Goal: Transaction & Acquisition: Book appointment/travel/reservation

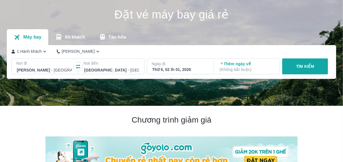
click at [89, 65] on p "Nơi đến" at bounding box center [112, 64] width 56 height 6
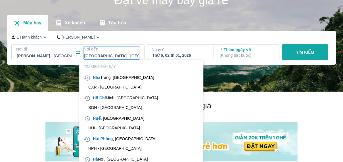
scroll to position [33, 0]
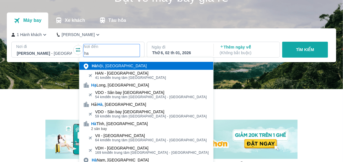
type input "ha"
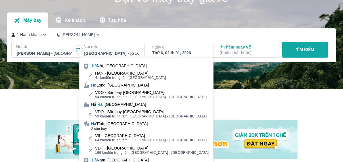
click at [130, 65] on div "[GEOGRAPHIC_DATA], [GEOGRAPHIC_DATA]" at bounding box center [146, 66] width 134 height 8
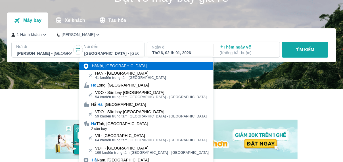
click at [107, 67] on div "[GEOGRAPHIC_DATA], [GEOGRAPHIC_DATA]" at bounding box center [119, 66] width 55 height 6
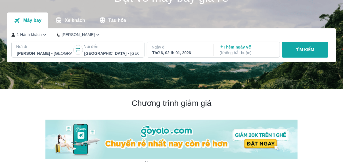
click at [173, 54] on div "Thứ 6, 02 th 01, 2026" at bounding box center [179, 53] width 55 height 6
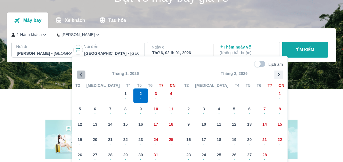
click at [78, 73] on icon "button" at bounding box center [81, 74] width 9 height 9
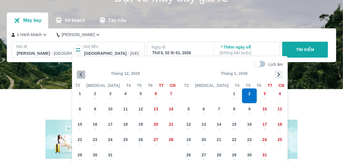
click at [78, 73] on icon "button" at bounding box center [81, 74] width 9 height 9
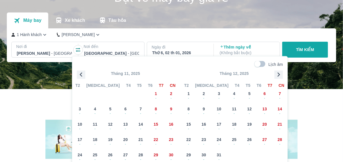
click at [78, 73] on icon "button" at bounding box center [81, 74] width 9 height 9
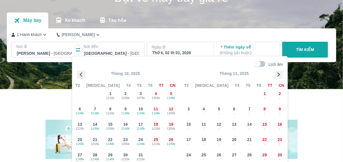
click at [78, 73] on icon "button" at bounding box center [81, 74] width 9 height 9
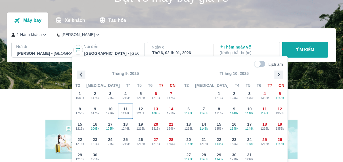
click at [124, 114] on span "1216k" at bounding box center [125, 113] width 15 height 5
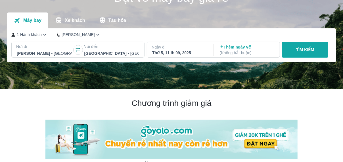
click at [293, 53] on button "TÌM KIẾM" at bounding box center [305, 50] width 46 height 16
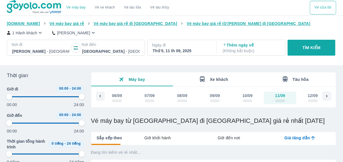
type input "97.9166666666667"
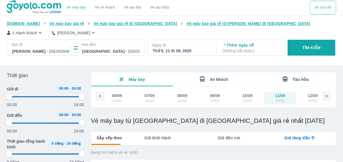
type input "97.9166666666667"
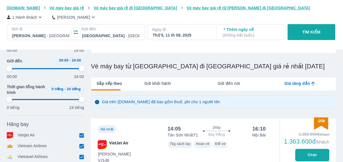
type input "97.9166666666667"
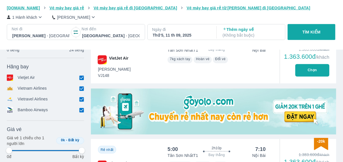
type input "97.9166666666667"
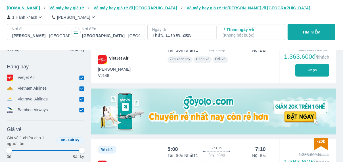
type input "97.9166666666667"
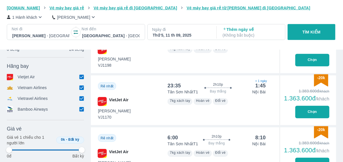
scroll to position [255, 0]
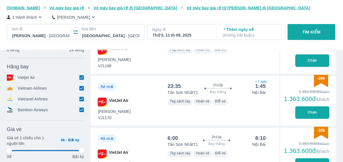
click at [80, 80] on input "checkbox" at bounding box center [81, 77] width 5 height 5
checkbox input "false"
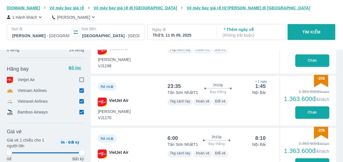
click at [81, 89] on icon at bounding box center [82, 91] width 6 height 6
type input "97.9166666666667"
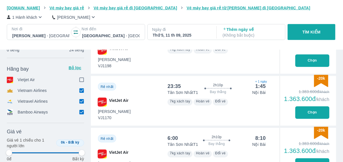
type input "97.9166666666667"
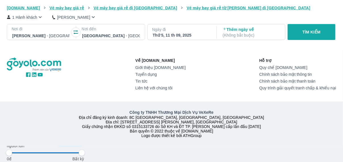
type input "97.9166666666667"
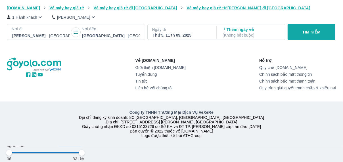
type input "97.9166666666667"
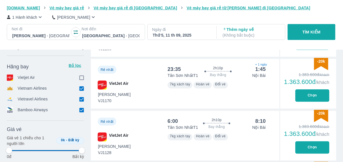
type input "97.9166666666667"
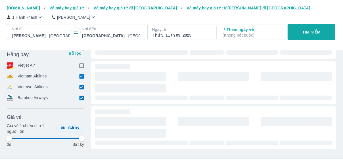
type input "97.9166666666667"
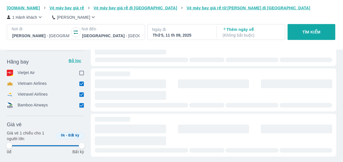
type input "97.9166666666667"
click at [81, 86] on input "checkbox" at bounding box center [81, 84] width 5 height 5
checkbox input "false"
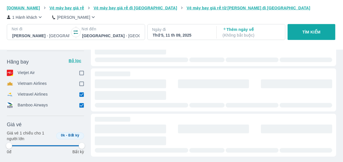
type input "97.9166666666667"
click at [80, 105] on input "checkbox" at bounding box center [81, 105] width 5 height 5
checkbox input "false"
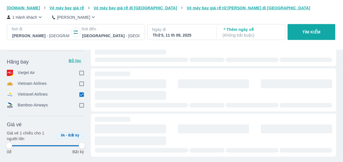
type input "97.9166666666667"
checkbox input "true"
type input "97.9166666666667"
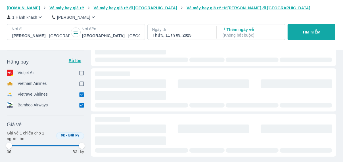
type input "97.9166666666667"
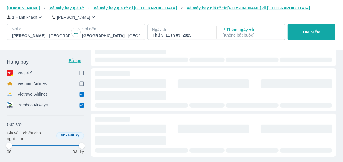
type input "97.9166666666667"
checkbox input "false"
type input "97.9166666666667"
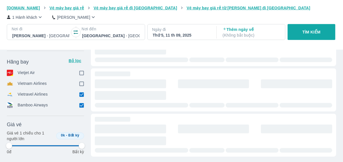
type input "97.9166666666667"
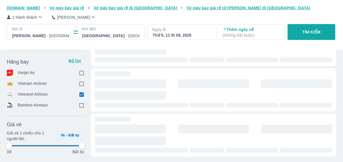
type input "97.9166666666667"
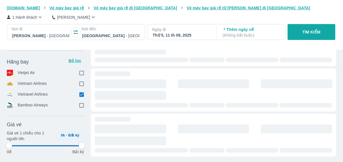
type input "97.9166666666667"
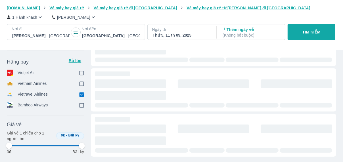
type input "97.9166666666667"
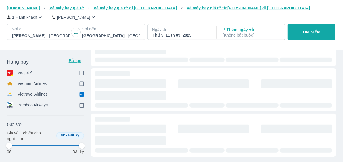
type input "97.9166666666667"
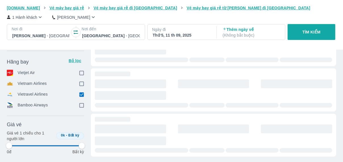
type input "97.9166666666667"
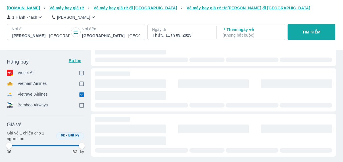
type input "97.9166666666667"
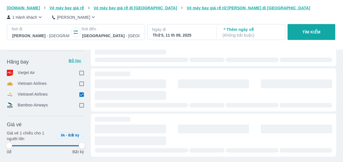
type input "97.9166666666667"
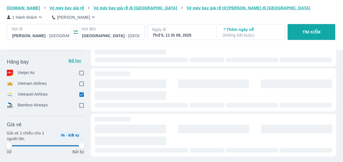
type input "97.9166666666667"
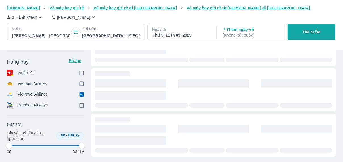
type input "97.9166666666667"
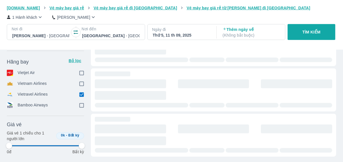
type input "97.9166666666667"
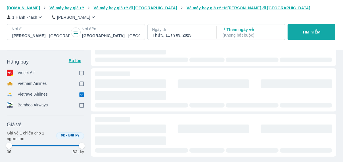
type input "97.9166666666667"
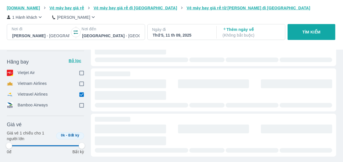
type input "97.9166666666667"
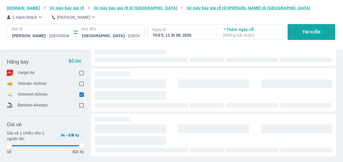
type input "97.9166666666667"
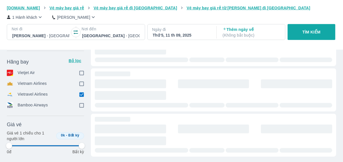
type input "97.9166666666667"
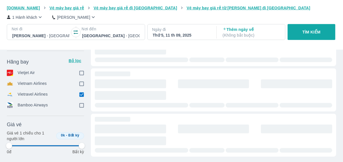
type input "97.9166666666667"
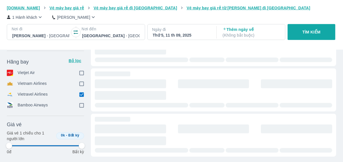
type input "97.9166666666667"
click at [83, 93] on input "checkbox" at bounding box center [81, 94] width 5 height 5
checkbox input "true"
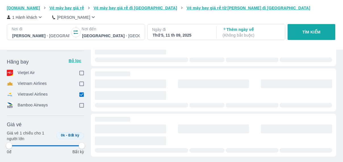
checkbox input "true"
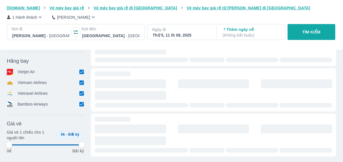
click at [83, 93] on input "checkbox" at bounding box center [81, 93] width 5 height 5
checkbox input "false"
type input "97.9166666666667"
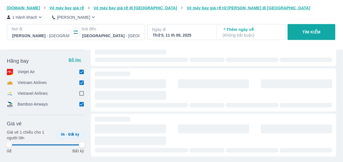
click at [84, 86] on input "checkbox" at bounding box center [81, 82] width 5 height 5
checkbox input "false"
type input "97.9166666666667"
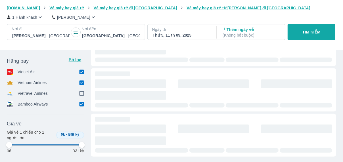
type input "97.9166666666667"
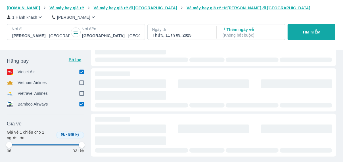
type input "97.9166666666667"
click at [81, 103] on input "checkbox" at bounding box center [81, 104] width 5 height 5
checkbox input "false"
type input "97.9166666666667"
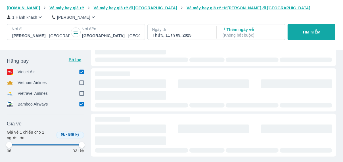
type input "97.9166666666667"
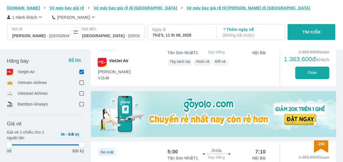
type input "97.9166666666667"
checkbox input "true"
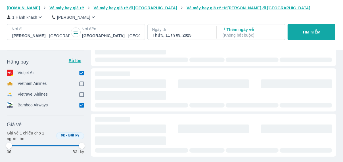
type input "97.9166666666667"
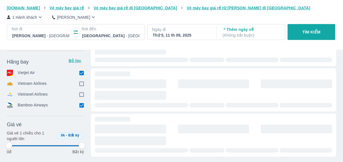
type input "97.9166666666667"
checkbox input "false"
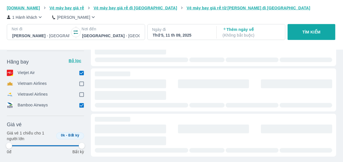
type input "97.9166666666667"
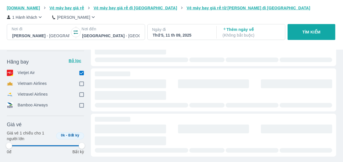
type input "97.9166666666667"
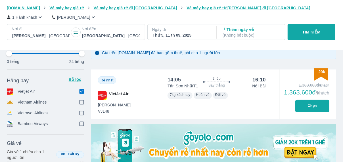
scroll to position [106, 0]
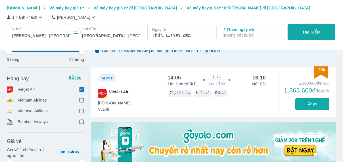
type input "97.9166666666667"
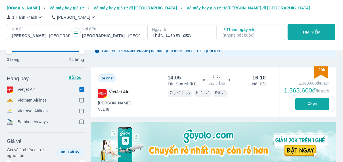
type input "97.9166666666667"
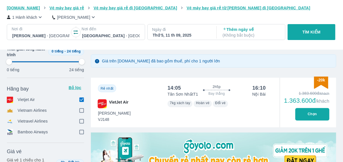
scroll to position [97, 0]
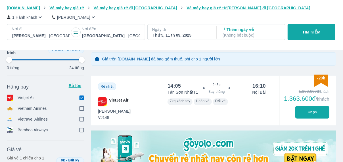
type input "97.9166666666667"
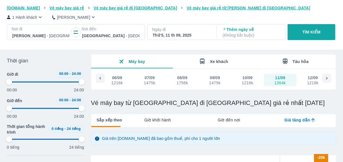
scroll to position [0, 0]
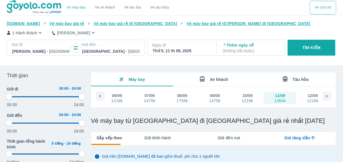
click at [30, 32] on p "1 Hành khách" at bounding box center [24, 33] width 25 height 6
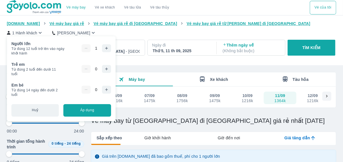
click at [105, 51] on button "button" at bounding box center [106, 48] width 9 height 8
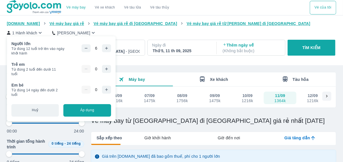
click at [105, 51] on button "button" at bounding box center [106, 48] width 9 height 8
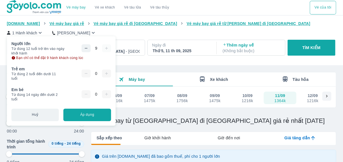
click at [105, 51] on div "9" at bounding box center [97, 48] width 30 height 8
click at [95, 118] on button "Áp dụng" at bounding box center [86, 115] width 47 height 12
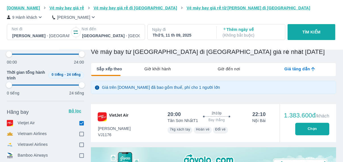
scroll to position [70, 0]
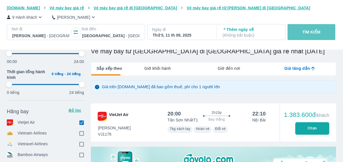
click at [298, 35] on button "TÌM KIẾM" at bounding box center [311, 32] width 47 height 16
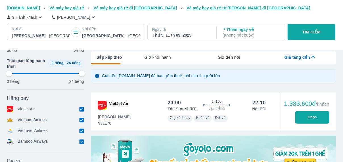
scroll to position [85, 0]
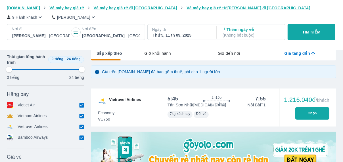
click at [82, 121] on div "Hãng bay Bỏ lọc Vietjet Air Vietnam Airlines Vietravel Airlines Bamboo Airways" at bounding box center [45, 117] width 77 height 52
click at [82, 119] on input "checkbox" at bounding box center [81, 116] width 5 height 5
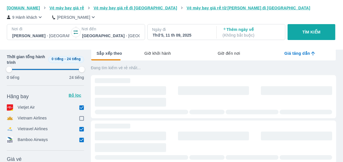
drag, startPoint x: 82, startPoint y: 129, endPoint x: 82, endPoint y: 134, distance: 5.1
click at [82, 129] on input "checkbox" at bounding box center [81, 129] width 5 height 5
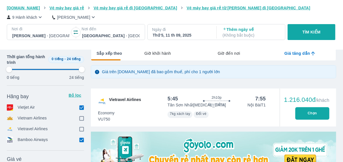
click at [82, 141] on input "checkbox" at bounding box center [81, 139] width 5 height 5
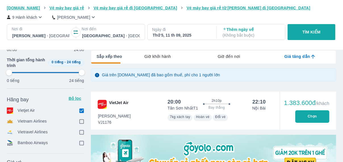
scroll to position [82, 0]
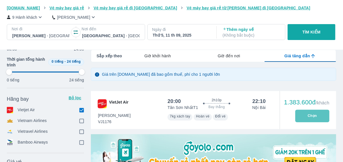
click at [324, 115] on button "Chọn" at bounding box center [312, 116] width 34 height 12
